Goal: Transaction & Acquisition: Purchase product/service

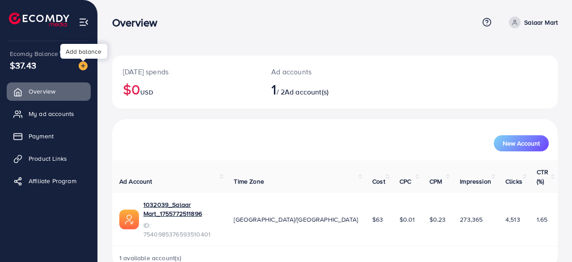
click at [80, 66] on img at bounding box center [83, 65] width 9 height 9
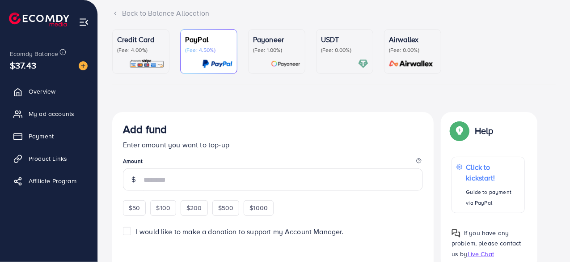
scroll to position [61, 0]
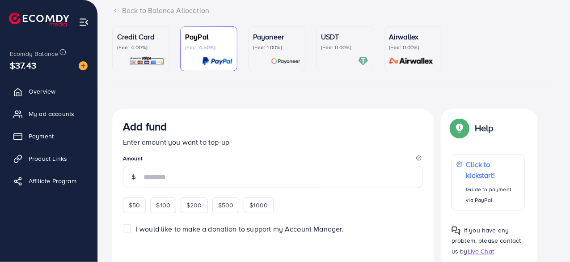
click at [147, 40] on p "Credit Card" at bounding box center [140, 36] width 47 height 11
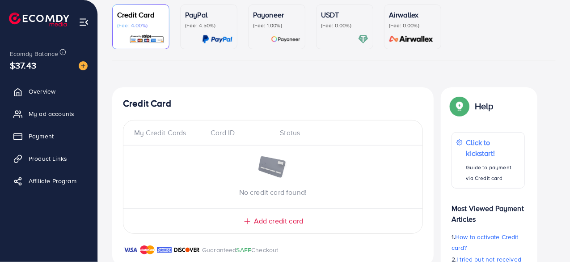
scroll to position [116, 0]
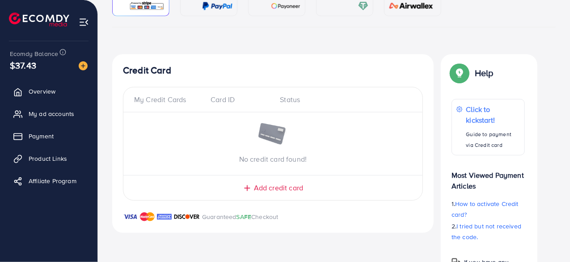
click at [262, 188] on span "Add credit card" at bounding box center [278, 187] width 49 height 10
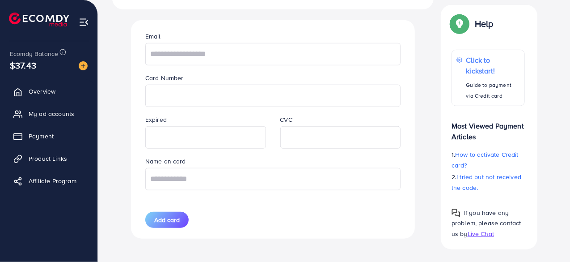
scroll to position [339, 0]
click at [199, 172] on input "text" at bounding box center [272, 178] width 255 height 22
type input "**********"
